Goal: Find specific page/section: Find specific page/section

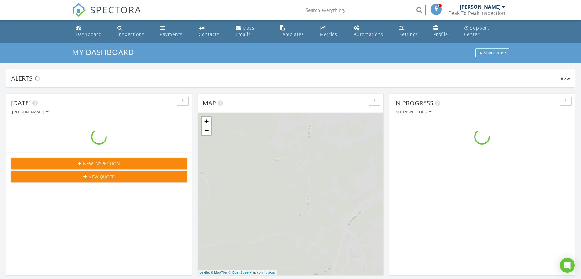
scroll to position [569, 582]
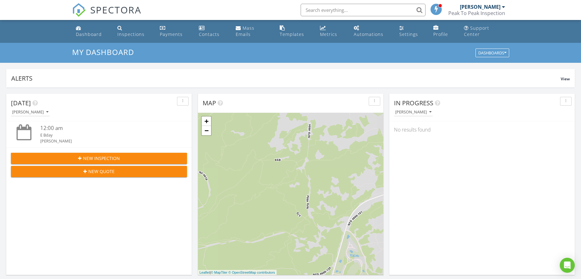
drag, startPoint x: 326, startPoint y: 9, endPoint x: 324, endPoint y: 6, distance: 3.5
click at [326, 8] on input "text" at bounding box center [363, 10] width 125 height 12
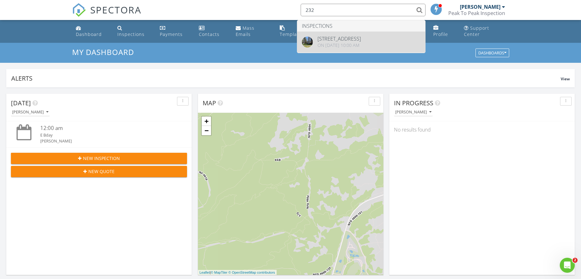
type input "232"
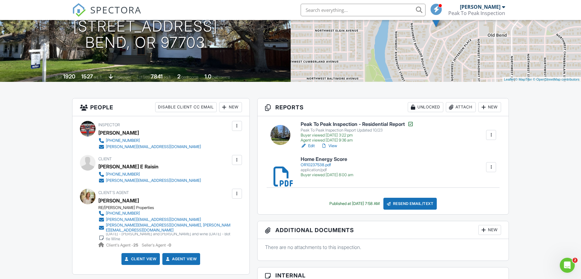
click at [331, 149] on link "View" at bounding box center [329, 146] width 16 height 6
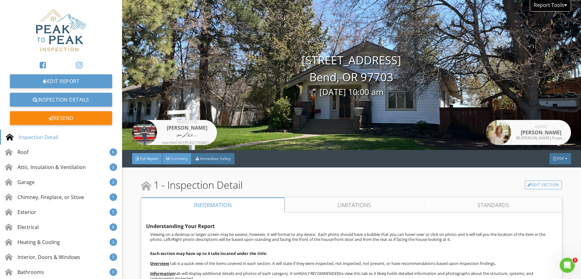
click at [173, 160] on span "Summary" at bounding box center [179, 158] width 17 height 5
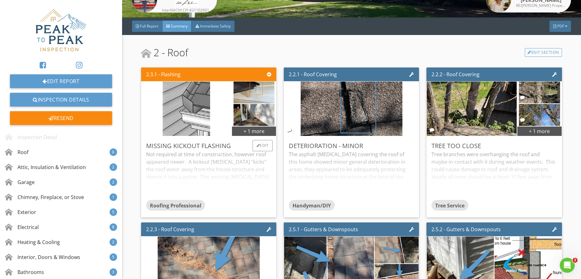
scroll to position [133, 0]
click at [407, 96] on div at bounding box center [351, 108] width 135 height 54
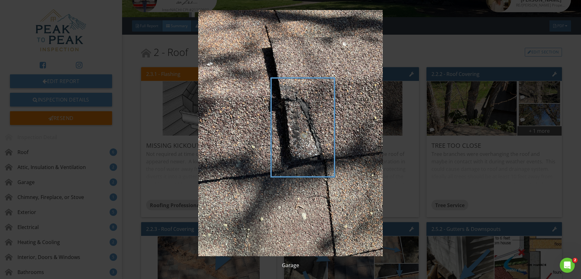
click at [397, 98] on img at bounding box center [290, 133] width 533 height 246
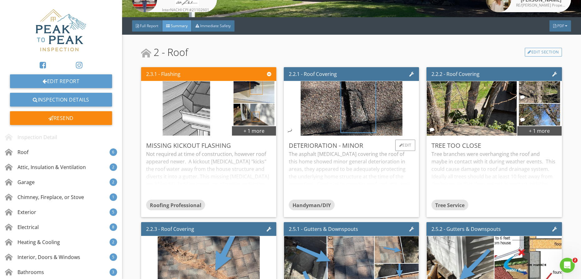
click at [367, 154] on div "The asphalt shingles covering the roof of this home showed minor general deteri…" at bounding box center [351, 174] width 125 height 49
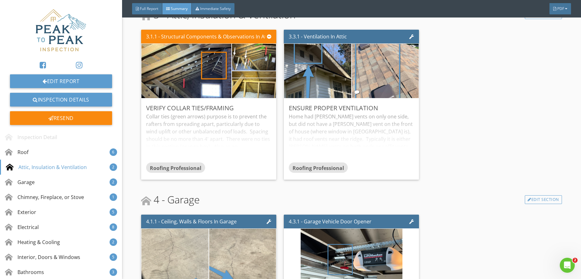
scroll to position [545, 0]
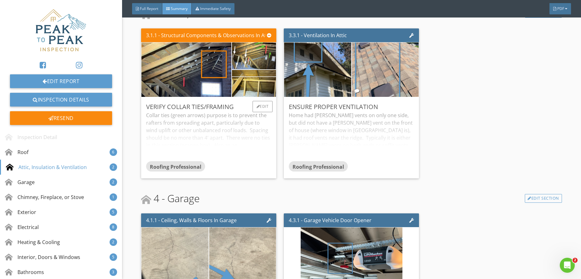
click at [178, 117] on div "Collar ties (green arrows) purpose is to prevent the rafters from spreading apa…" at bounding box center [208, 136] width 125 height 49
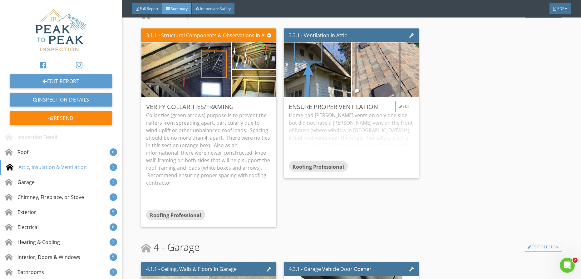
click at [353, 131] on div "Home had gable vents on only one side, but did not have a gable vent on the fro…" at bounding box center [351, 136] width 125 height 49
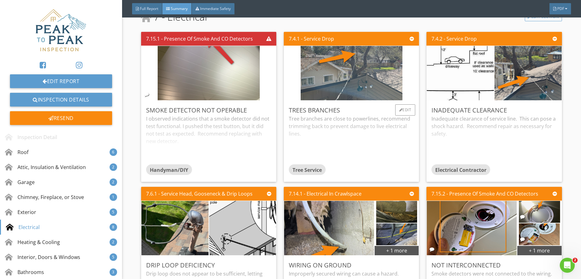
scroll to position [1503, 0]
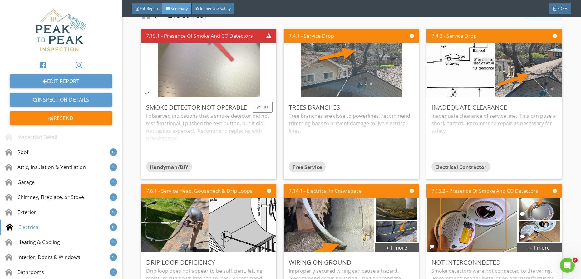
click at [210, 62] on img at bounding box center [209, 70] width 102 height 136
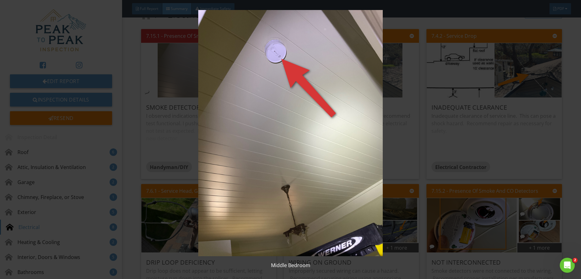
click at [210, 62] on img at bounding box center [290, 133] width 533 height 246
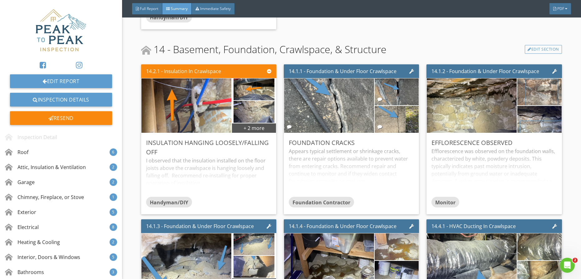
scroll to position [3355, 0]
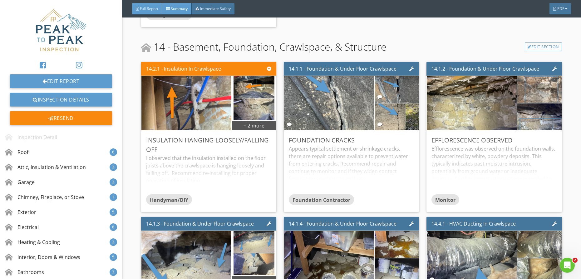
click at [152, 6] on div "Full Report" at bounding box center [147, 8] width 30 height 11
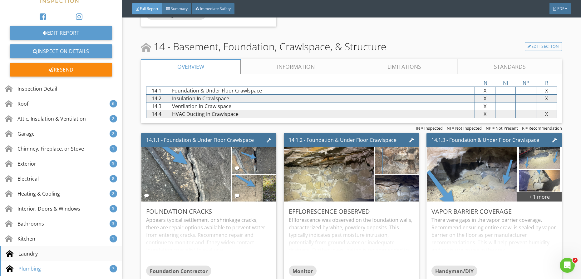
scroll to position [50, 0]
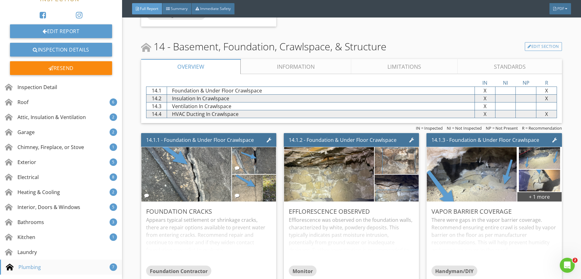
click at [33, 267] on div "Plumbing" at bounding box center [23, 266] width 35 height 7
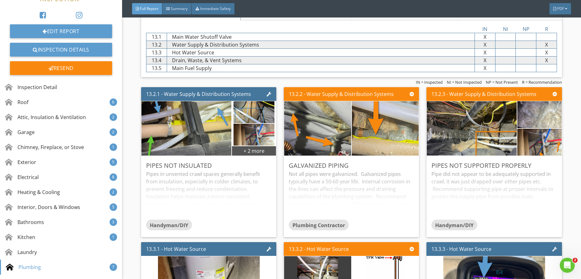
scroll to position [4617, 0]
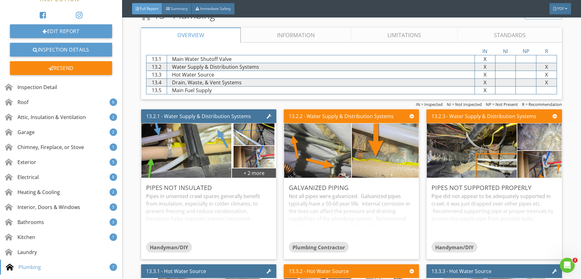
click at [307, 27] on link "Information" at bounding box center [296, 34] width 111 height 15
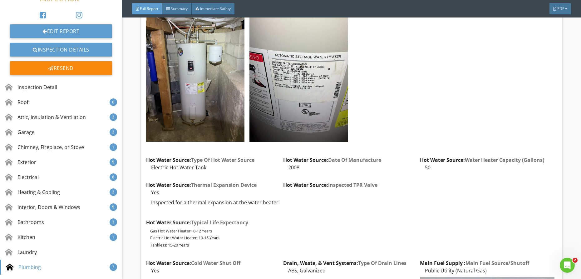
scroll to position [4872, 0]
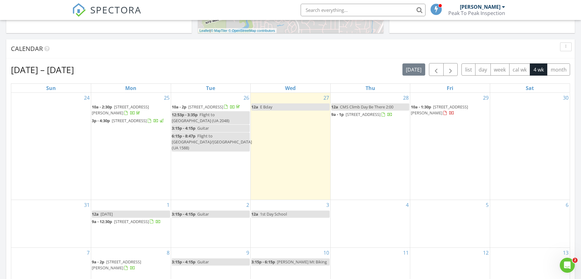
scroll to position [569, 582]
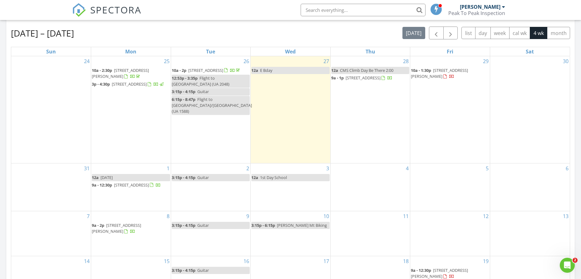
scroll to position [291, 0]
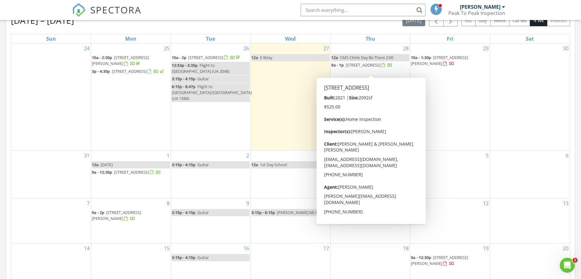
click at [364, 67] on span "[STREET_ADDRESS]" at bounding box center [363, 65] width 35 height 6
